Goal: Task Accomplishment & Management: Complete application form

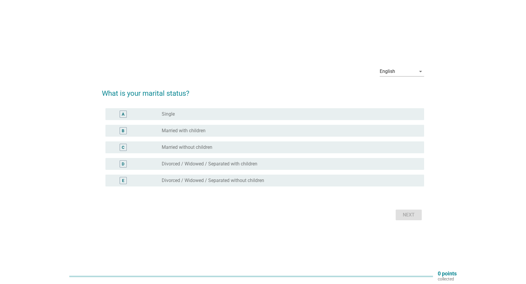
click at [243, 134] on div "B radio_button_unchecked Married with children" at bounding box center [264, 131] width 319 height 12
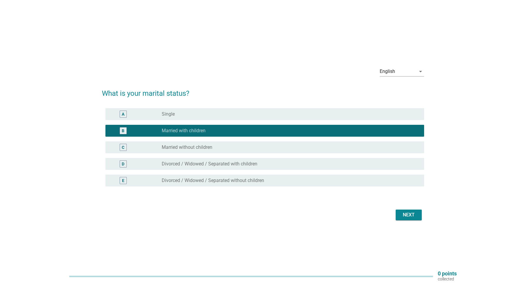
click at [411, 216] on div "Next" at bounding box center [408, 214] width 17 height 7
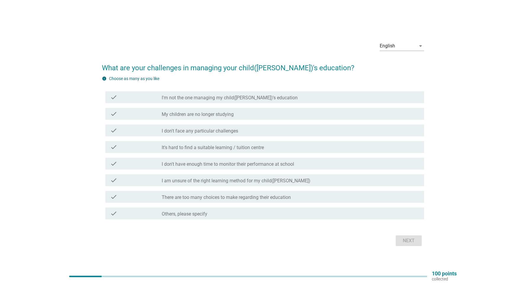
click at [226, 181] on label "I am unsure of the right learning method for my child([PERSON_NAME])" at bounding box center [236, 181] width 149 height 6
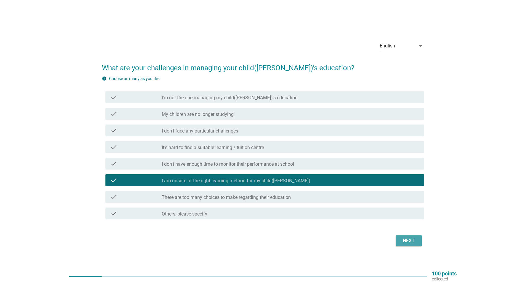
click at [409, 239] on div "Next" at bounding box center [408, 240] width 17 height 7
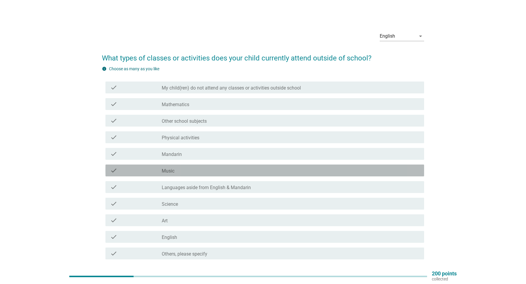
click at [216, 173] on div "check_box_outline_blank Music" at bounding box center [291, 170] width 258 height 7
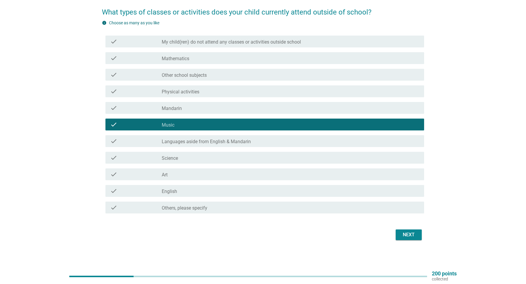
scroll to position [45, 0]
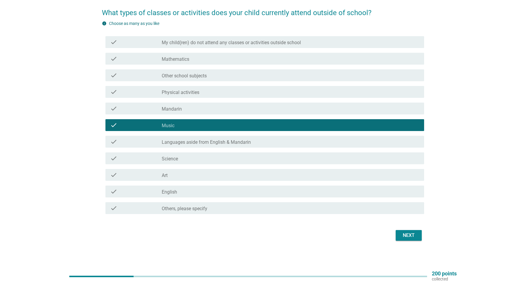
click at [183, 90] on label "Physical activities" at bounding box center [181, 92] width 38 height 6
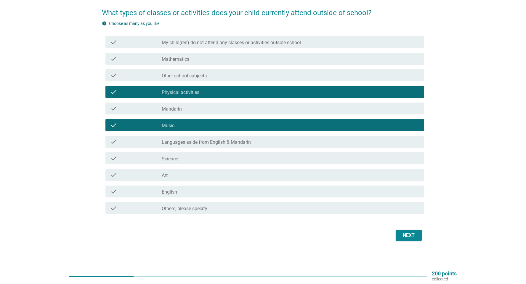
click at [400, 229] on div "Next" at bounding box center [263, 235] width 322 height 14
click at [400, 230] on button "Next" at bounding box center [409, 235] width 26 height 11
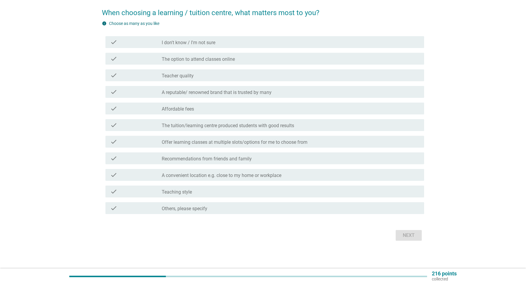
scroll to position [0, 0]
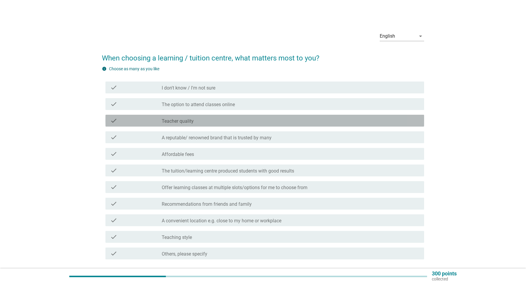
click at [194, 118] on div "check_box_outline_blank Teacher quality" at bounding box center [291, 120] width 258 height 7
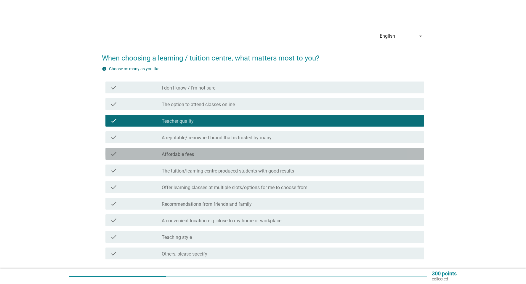
click at [185, 155] on label "Affordable fees" at bounding box center [178, 154] width 32 height 6
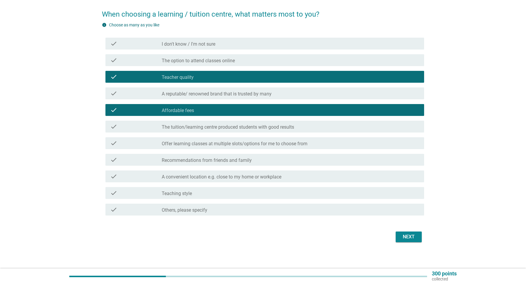
scroll to position [44, 0]
click at [169, 175] on label "A convenient location e.g. close to my home or workplace" at bounding box center [222, 177] width 120 height 6
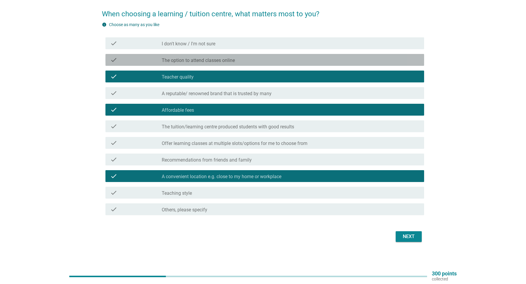
click at [253, 60] on div "check_box_outline_blank The option to attend classes online" at bounding box center [291, 59] width 258 height 7
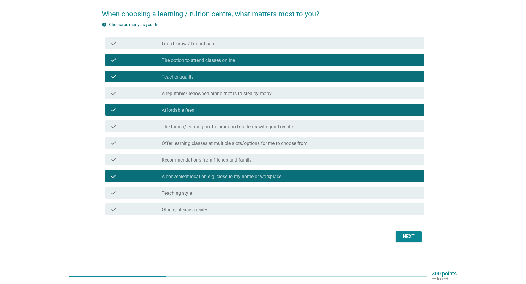
click at [410, 237] on div "Next" at bounding box center [408, 236] width 17 height 7
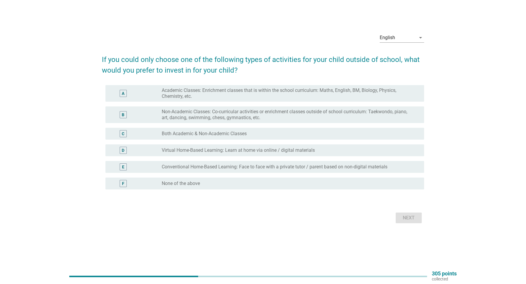
scroll to position [0, 0]
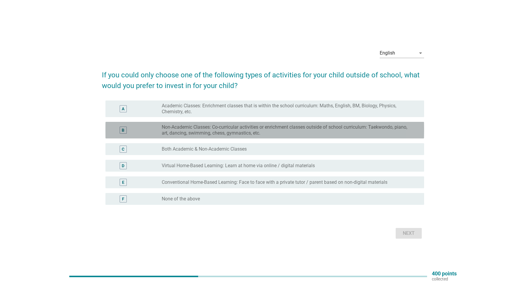
click at [124, 128] on div "B" at bounding box center [123, 129] width 7 height 7
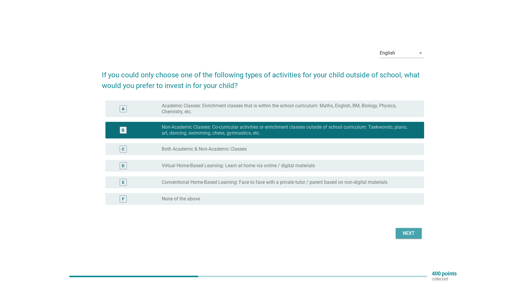
click at [401, 235] on div "Next" at bounding box center [408, 233] width 17 height 7
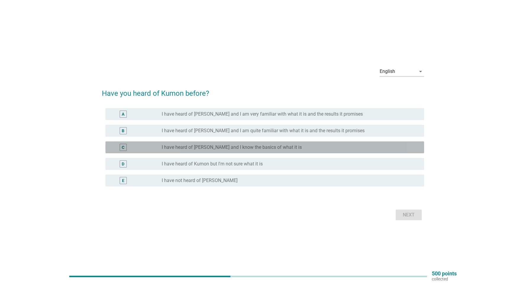
click at [270, 148] on label "I have heard of [PERSON_NAME] and I know the basics of what it is" at bounding box center [232, 147] width 140 height 6
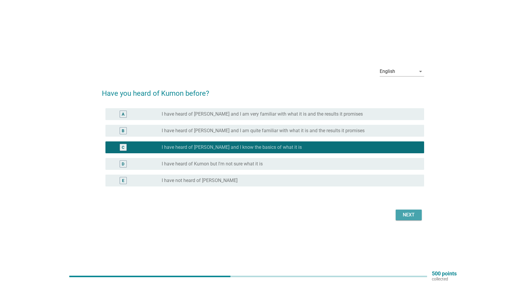
click at [415, 213] on div "Next" at bounding box center [408, 214] width 17 height 7
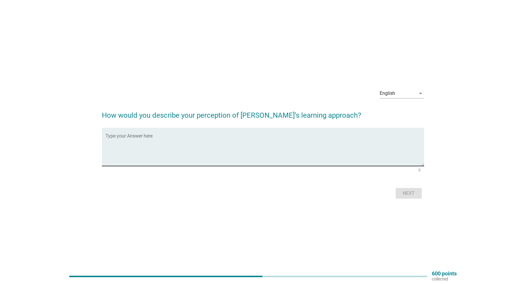
click at [208, 136] on textarea "Type your Answer here" at bounding box center [264, 150] width 319 height 31
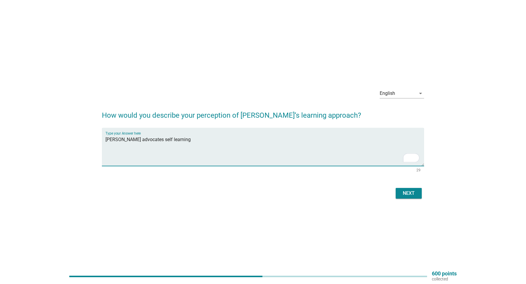
type textarea "[PERSON_NAME] advocates self learning"
click at [401, 196] on div "Next" at bounding box center [408, 193] width 17 height 7
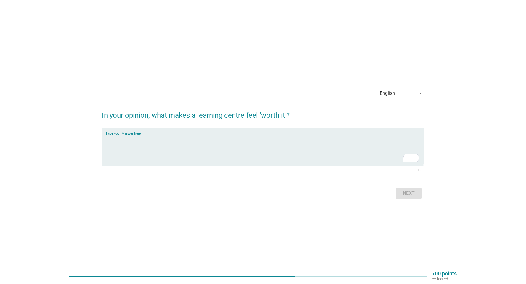
click at [156, 146] on textarea "To enrich screen reader interactions, please activate Accessibility in Grammarl…" at bounding box center [264, 150] width 319 height 31
type textarea "Teachers that are really concerned about students"
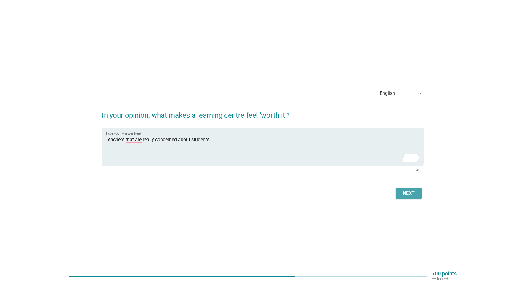
click at [404, 192] on div "Next" at bounding box center [408, 193] width 17 height 7
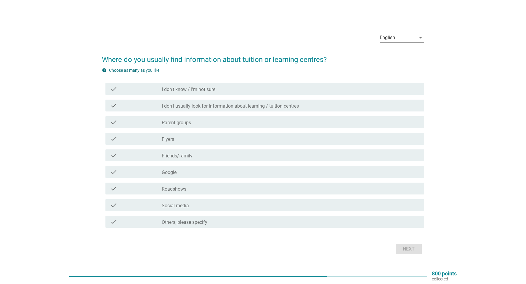
click at [190, 121] on label "Parent groups" at bounding box center [176, 123] width 29 height 6
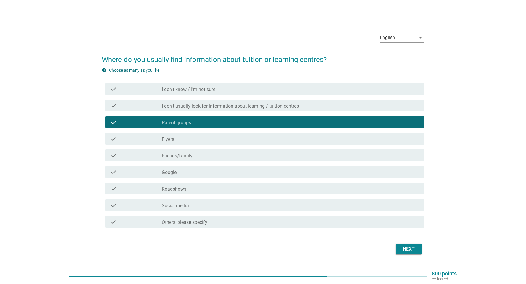
click at [178, 156] on label "Friends/family" at bounding box center [177, 156] width 31 height 6
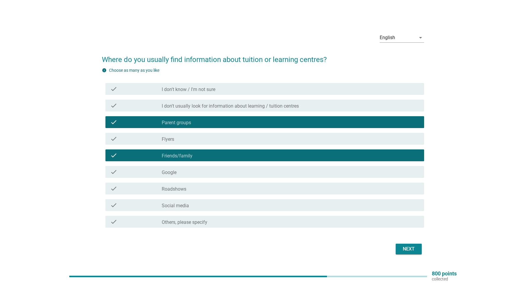
click at [412, 249] on div "Next" at bounding box center [408, 248] width 17 height 7
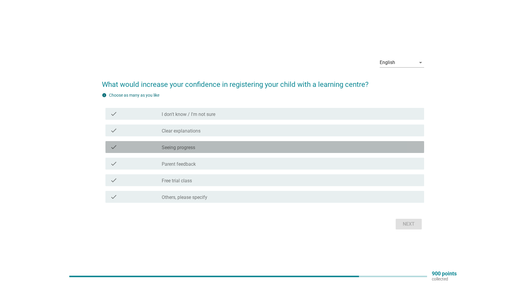
click at [192, 148] on label "Seeing progress" at bounding box center [178, 148] width 33 height 6
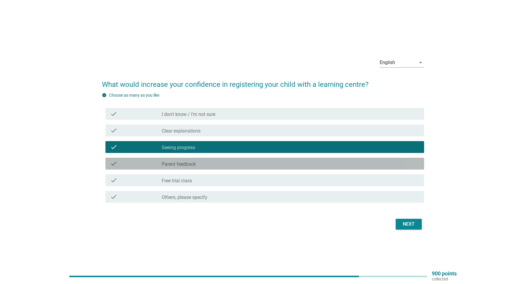
click at [312, 164] on div "check_box_outline_blank Parent feedback" at bounding box center [291, 163] width 258 height 7
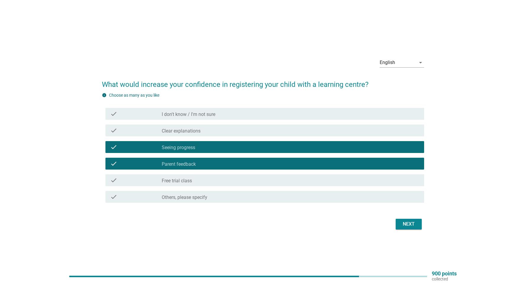
click at [413, 226] on div "Next" at bounding box center [408, 223] width 17 height 7
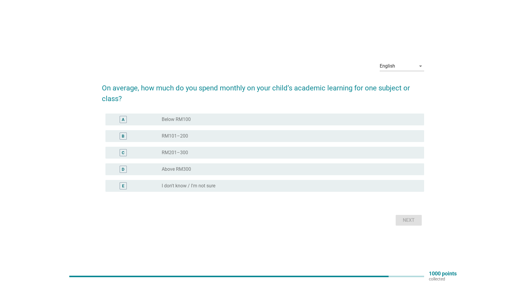
click at [263, 167] on div "radio_button_unchecked Above RM300" at bounding box center [288, 169] width 253 height 6
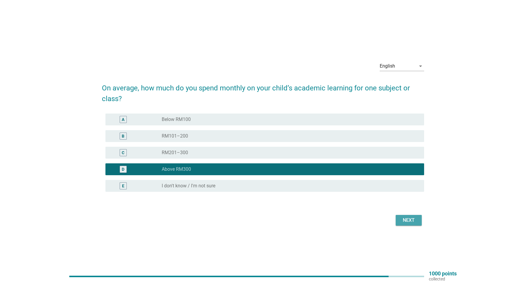
click at [410, 223] on div "Next" at bounding box center [408, 219] width 17 height 7
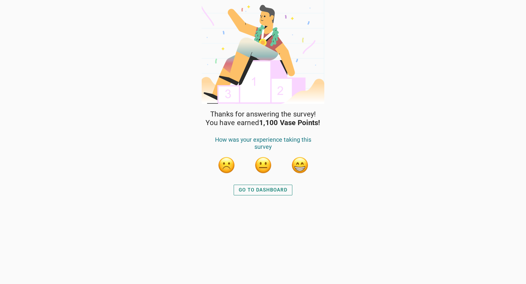
click at [269, 192] on div "GO TO DASHBOARD" at bounding box center [263, 189] width 49 height 7
